Goal: Information Seeking & Learning: Learn about a topic

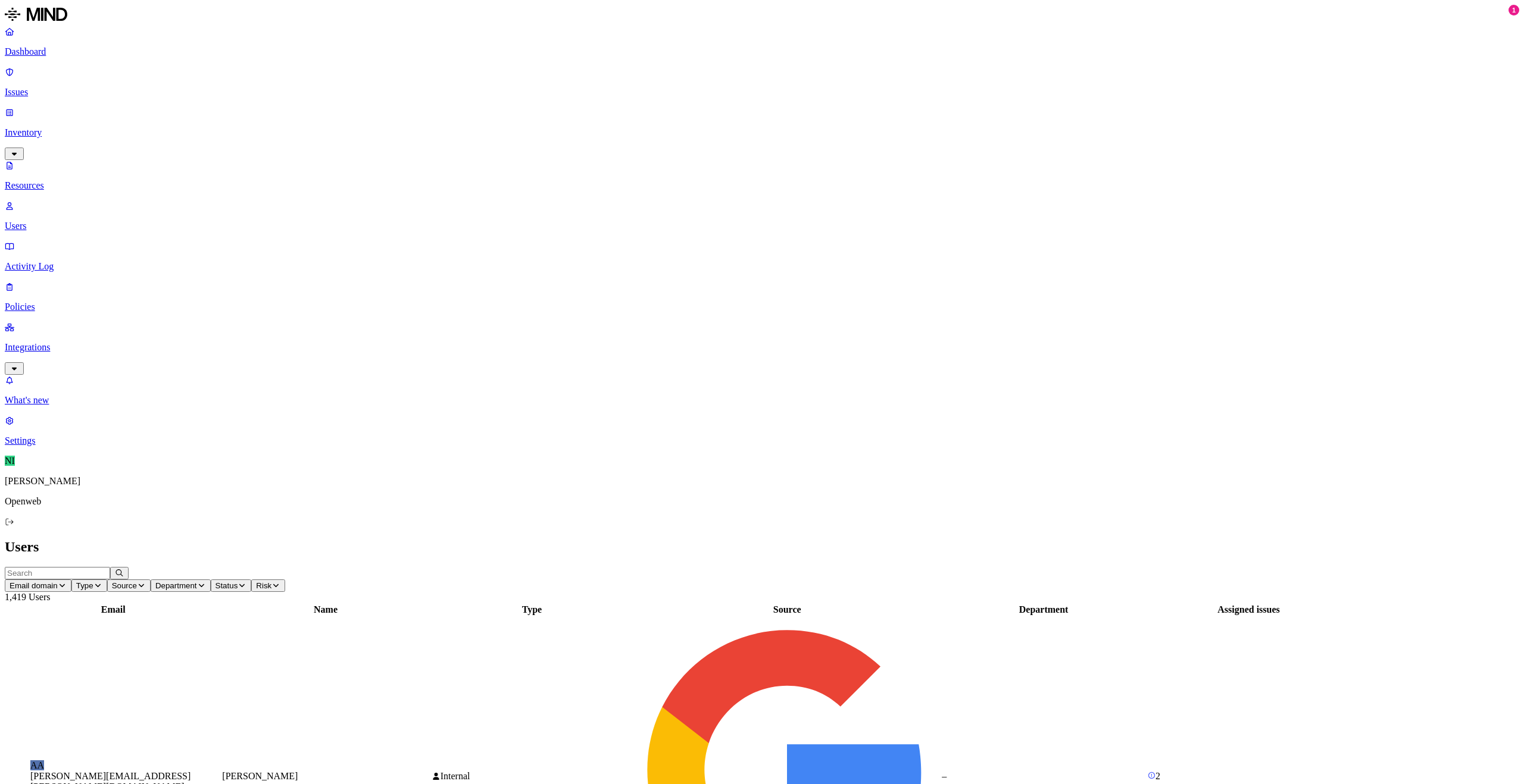
click at [1324, 604] on div "Assigned issues" at bounding box center [1249, 610] width 202 height 11
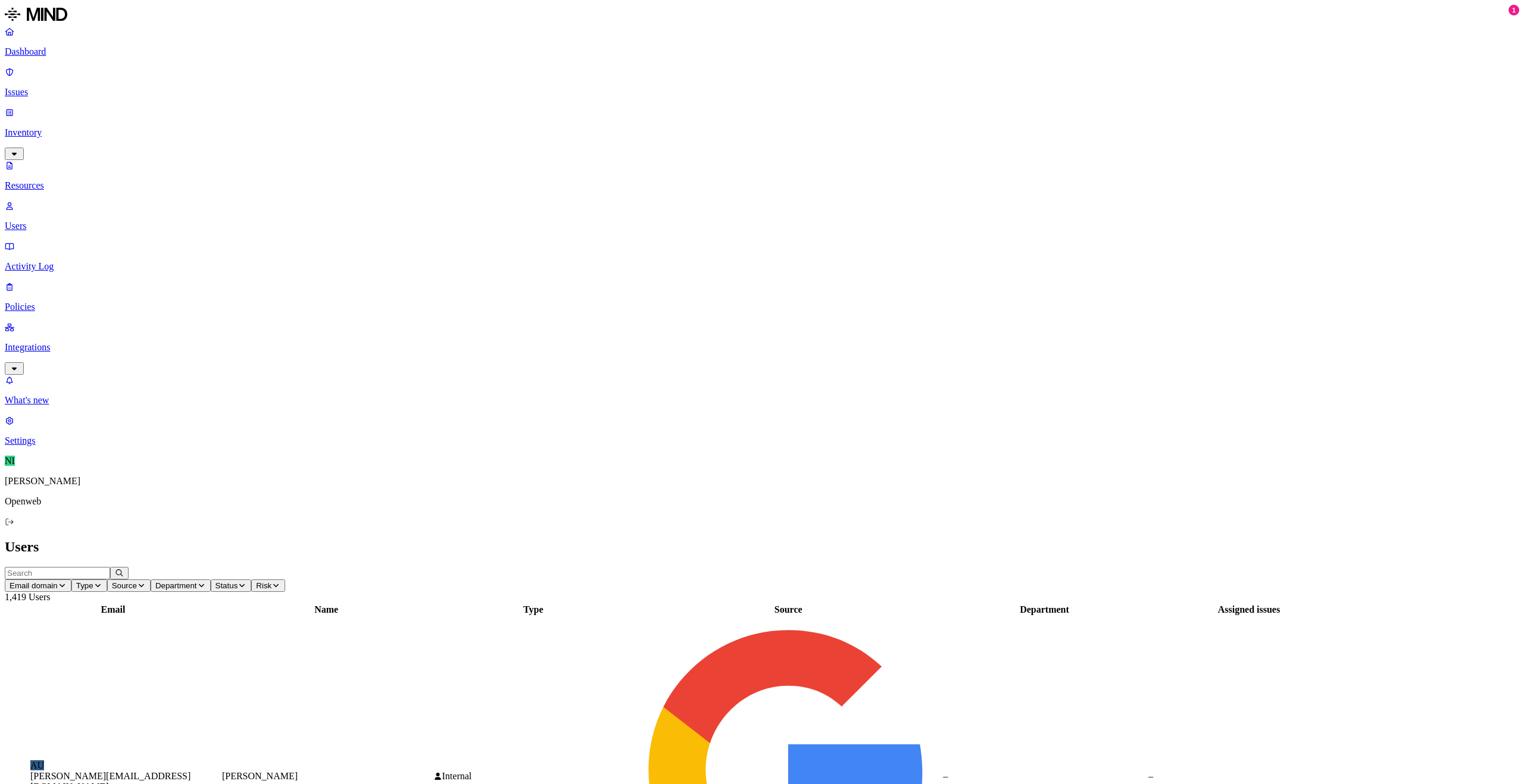
click at [55, 180] on p "Resources" at bounding box center [762, 186] width 1514 height 11
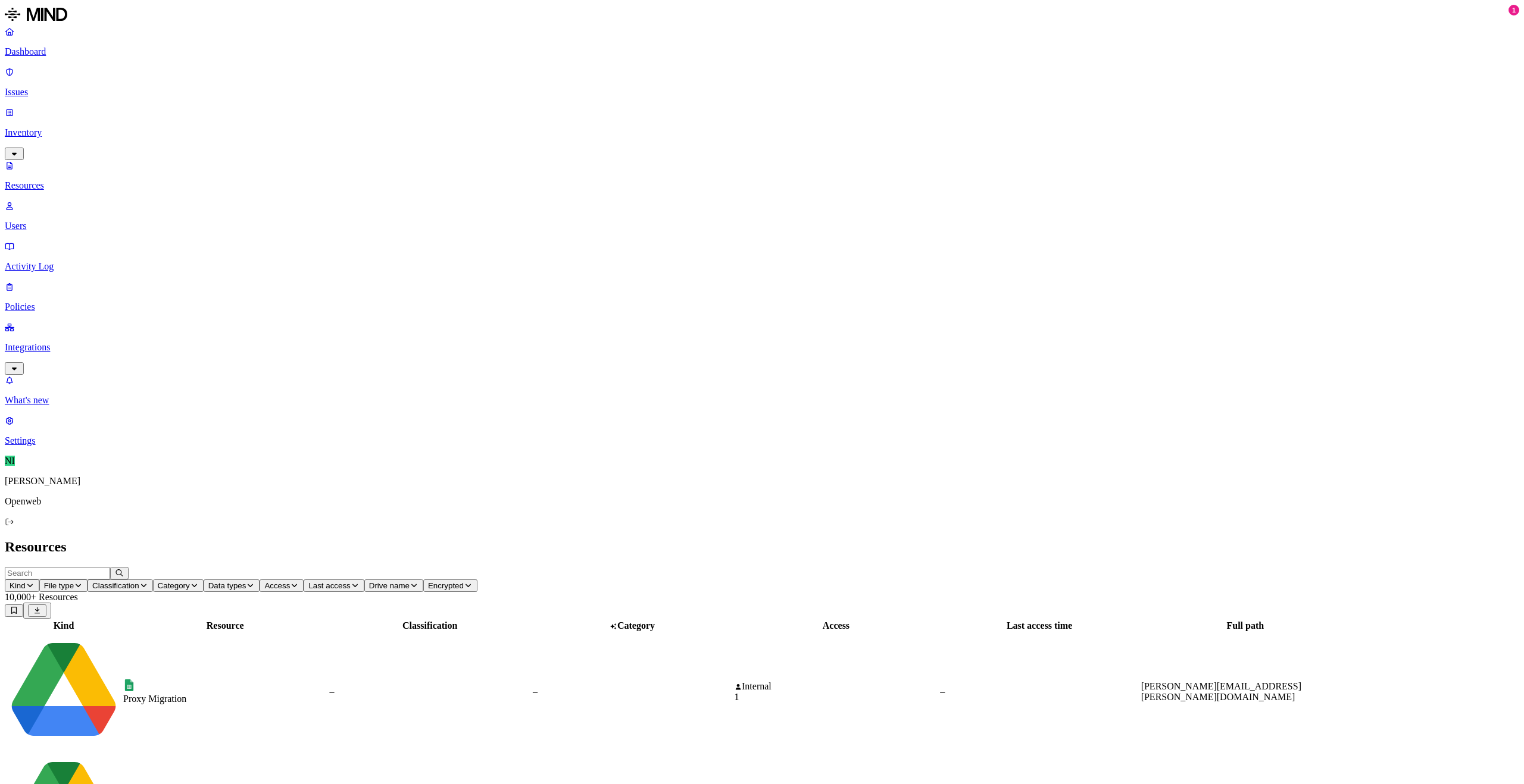
click at [89, 87] on p "Issues" at bounding box center [762, 92] width 1514 height 11
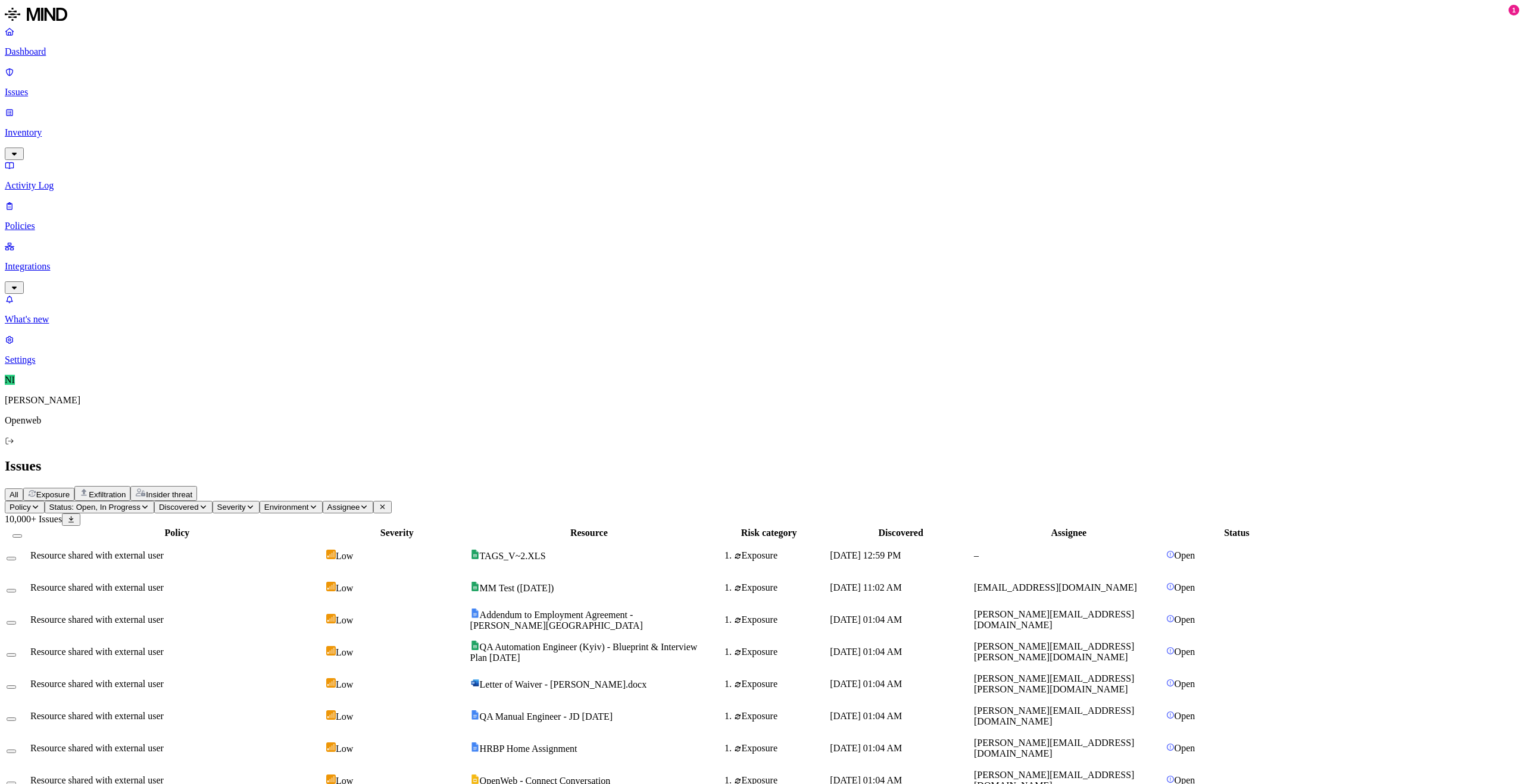
click at [546, 551] on span "TAGS_V~2.XLS" at bounding box center [508, 556] width 75 height 11
click at [705, 501] on header "Policy Status: Open, In Progress Discovered Severity Environment Assignee 10,00…" at bounding box center [762, 513] width 1514 height 25
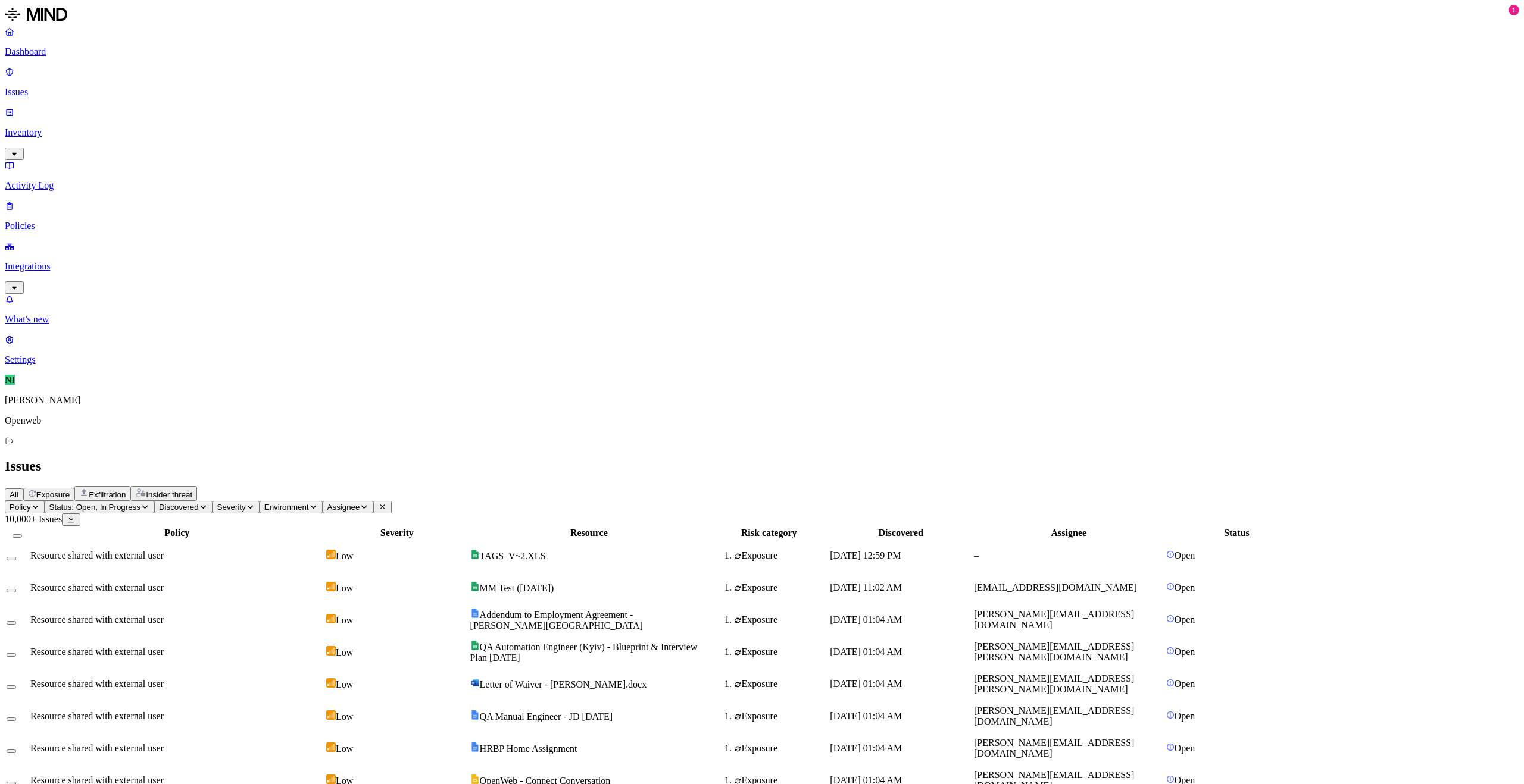
click at [647, 680] on span "Letter of Waiver - [PERSON_NAME].docx" at bounding box center [564, 685] width 167 height 11
click at [680, 701] on td "QA Manual Engineer - JD [DATE]" at bounding box center [589, 716] width 238 height 31
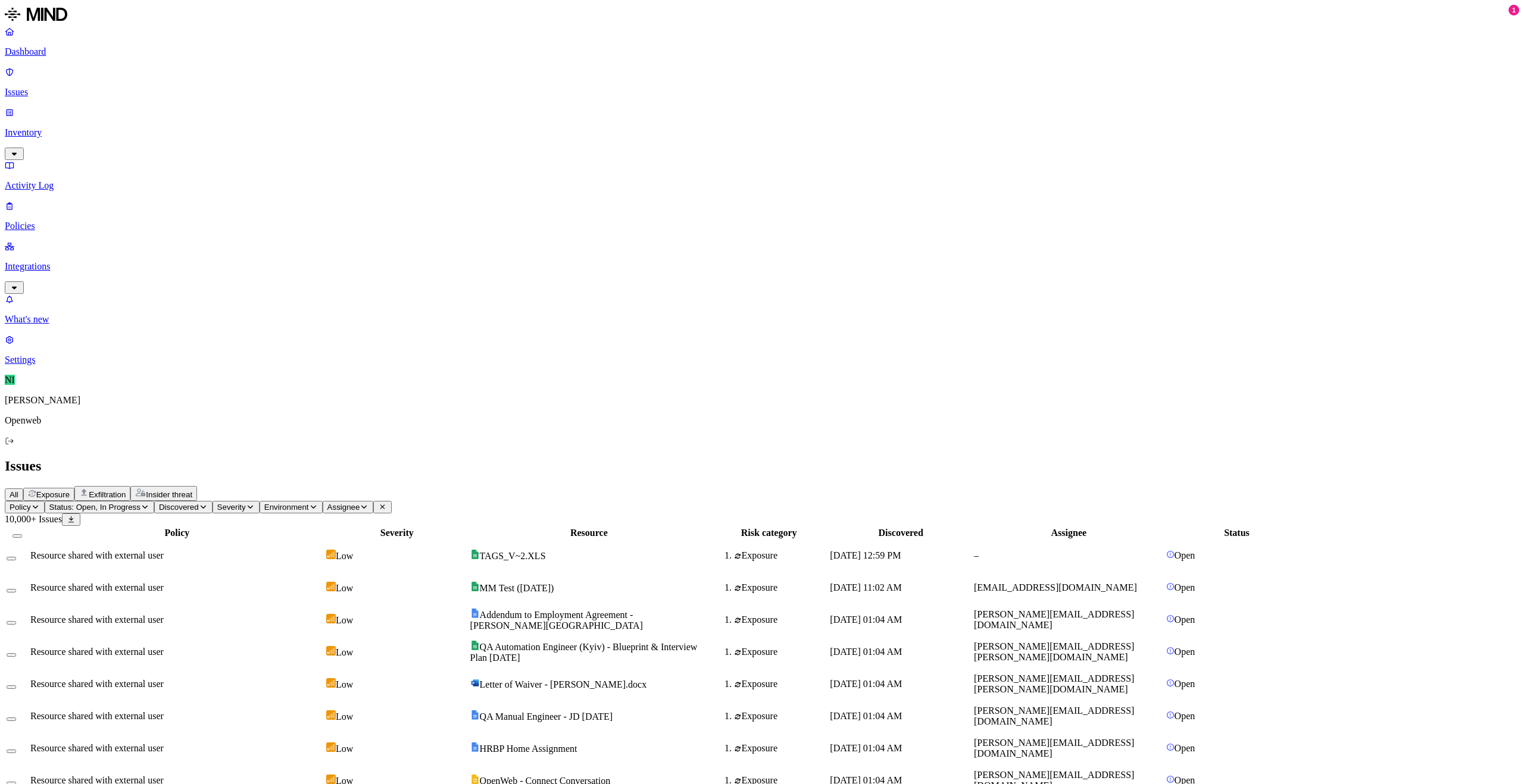
click at [611, 776] on span "OpenWeb - Connect Conversation" at bounding box center [545, 781] width 131 height 11
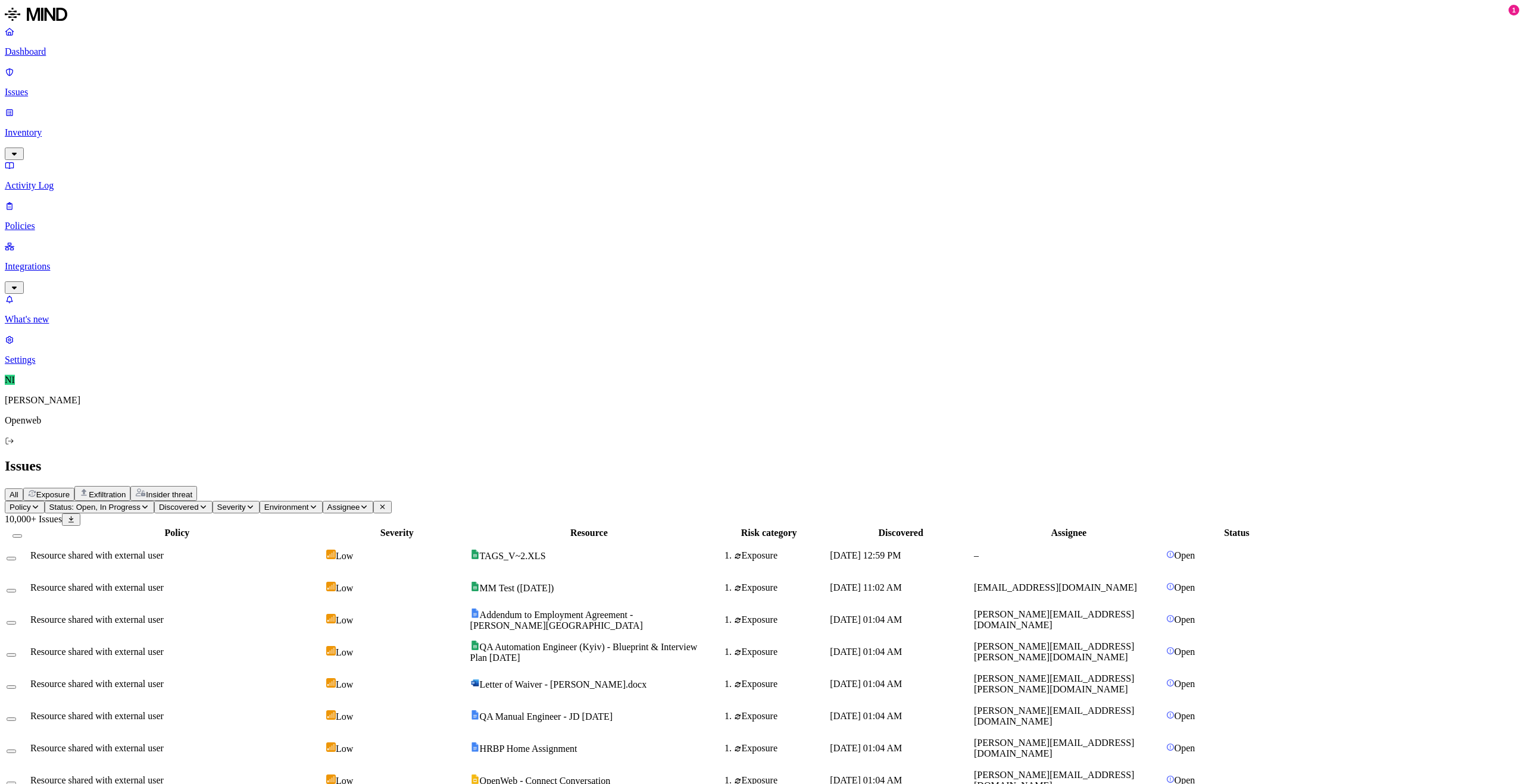
click at [1005, 458] on h2 "Issues" at bounding box center [762, 466] width 1514 height 16
click at [1134, 641] on span "[PERSON_NAME][EMAIL_ADDRESS][PERSON_NAME][DOMAIN_NAME]" at bounding box center [1053, 652] width 160 height 21
click at [859, 486] on div "All Exposure Exfiltration Insider threat" at bounding box center [762, 493] width 1514 height 15
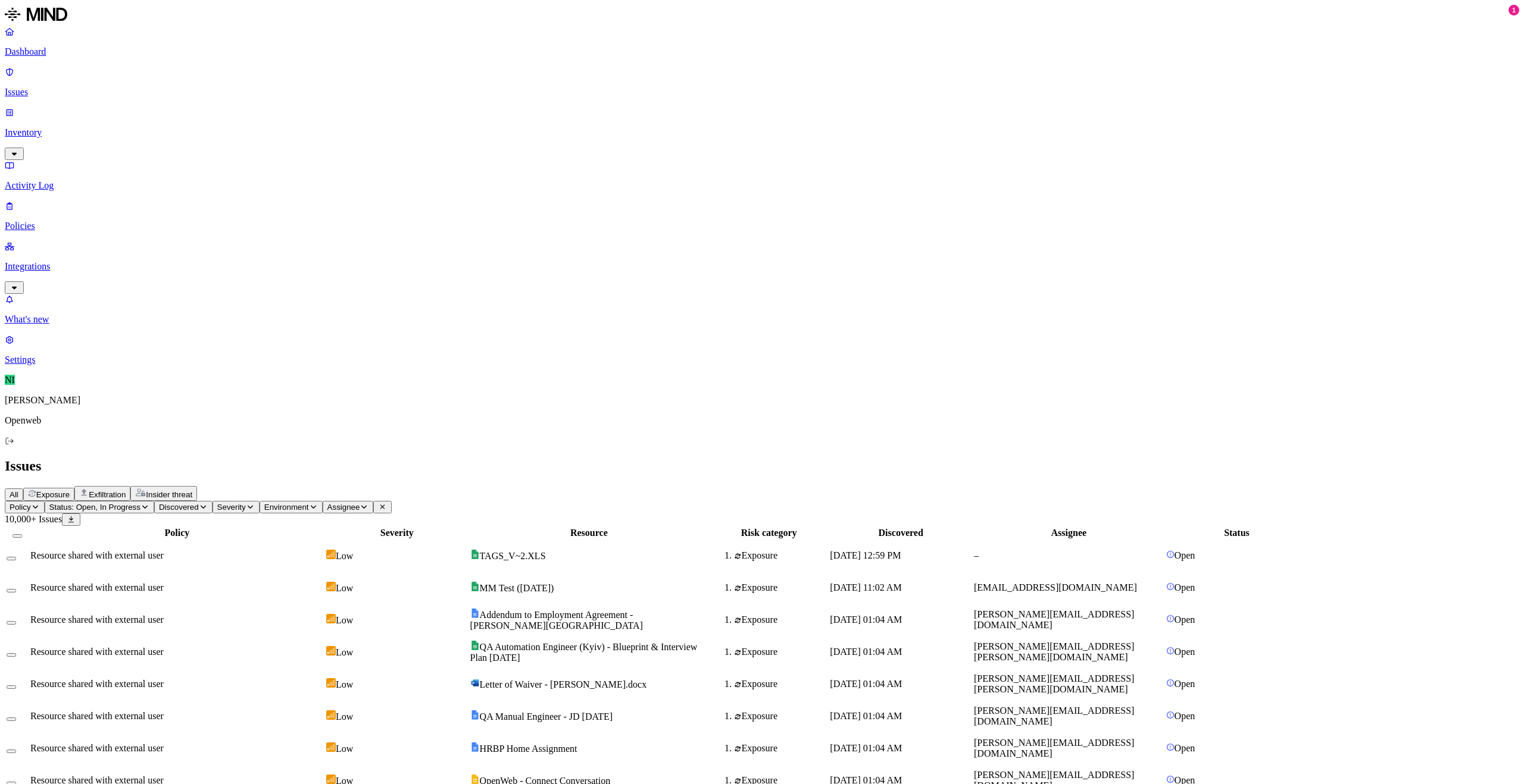
scroll to position [76, 0]
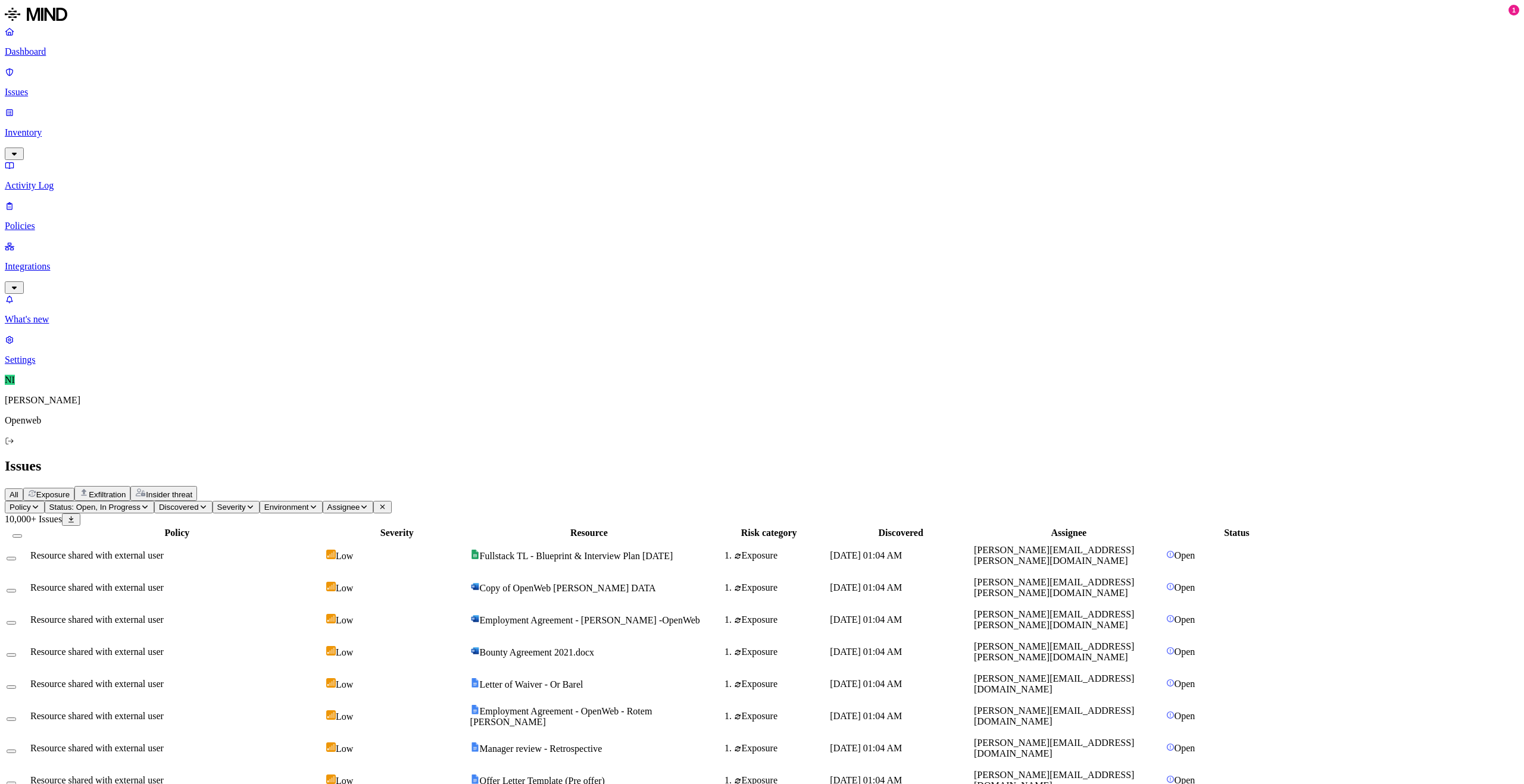
drag, startPoint x: 1241, startPoint y: 561, endPoint x: 1252, endPoint y: 560, distance: 11.0
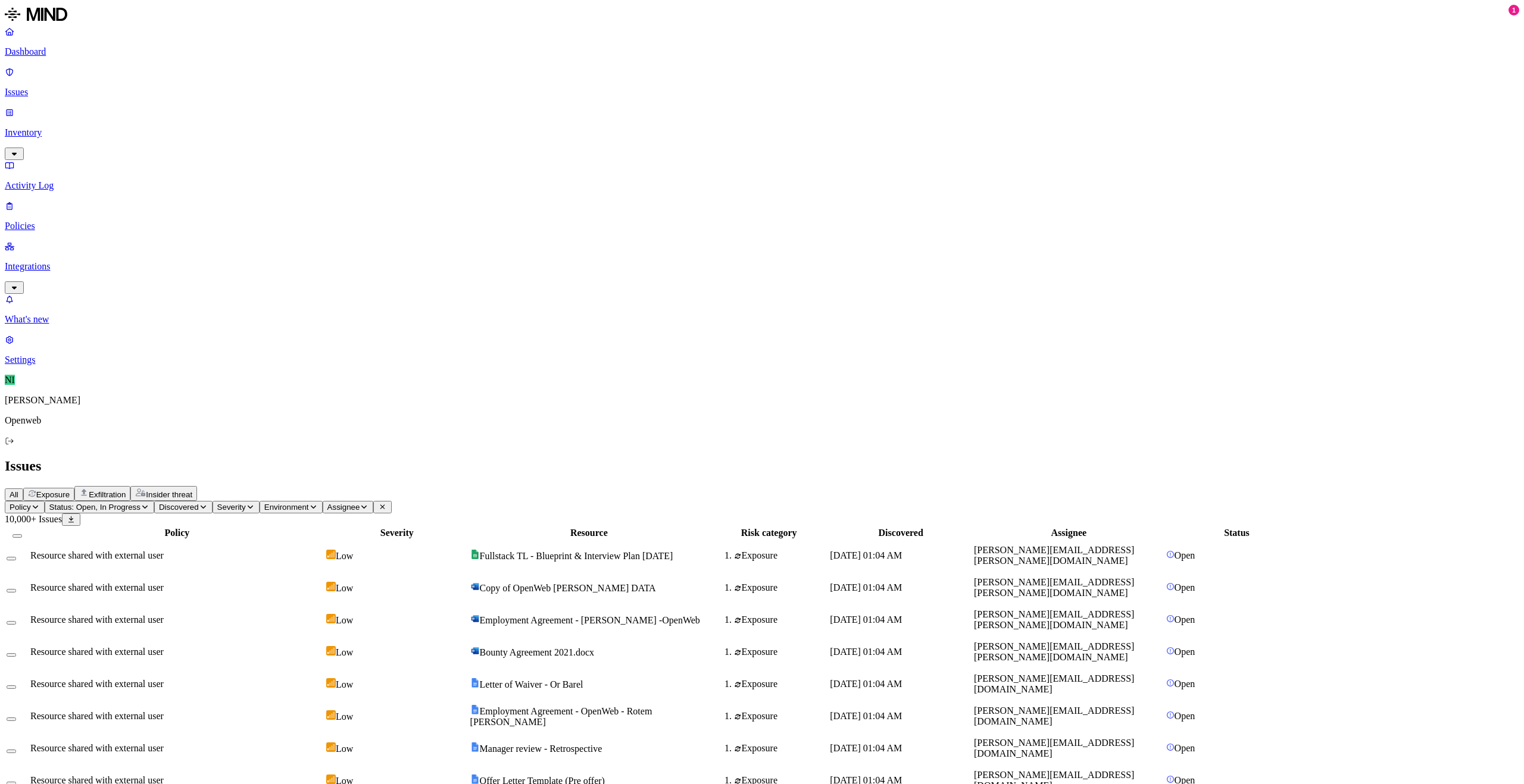
click at [1166, 486] on div "All Exposure Exfiltration Insider threat" at bounding box center [762, 493] width 1514 height 15
click at [1223, 458] on div "Issues" at bounding box center [762, 466] width 1514 height 16
